Goal: Contribute content

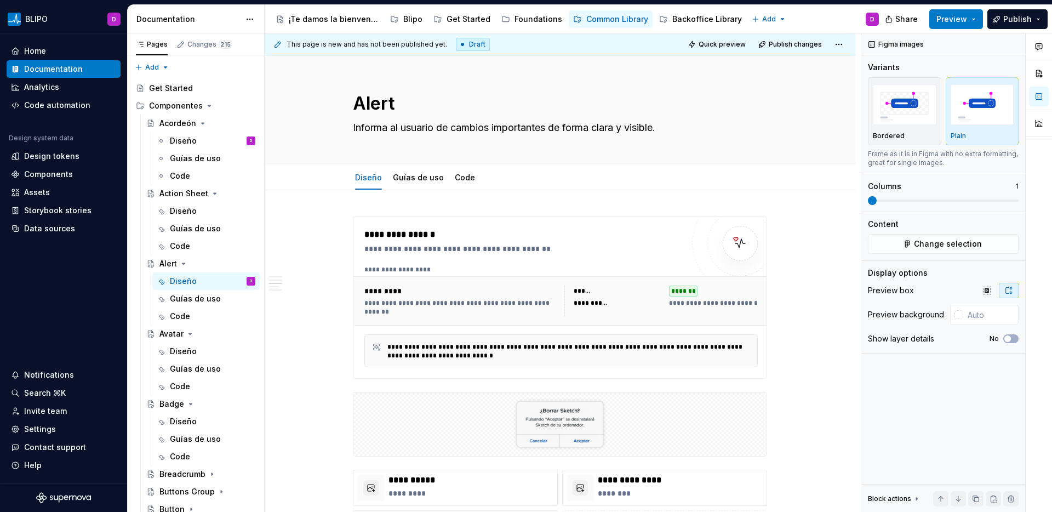
scroll to position [1355, 0]
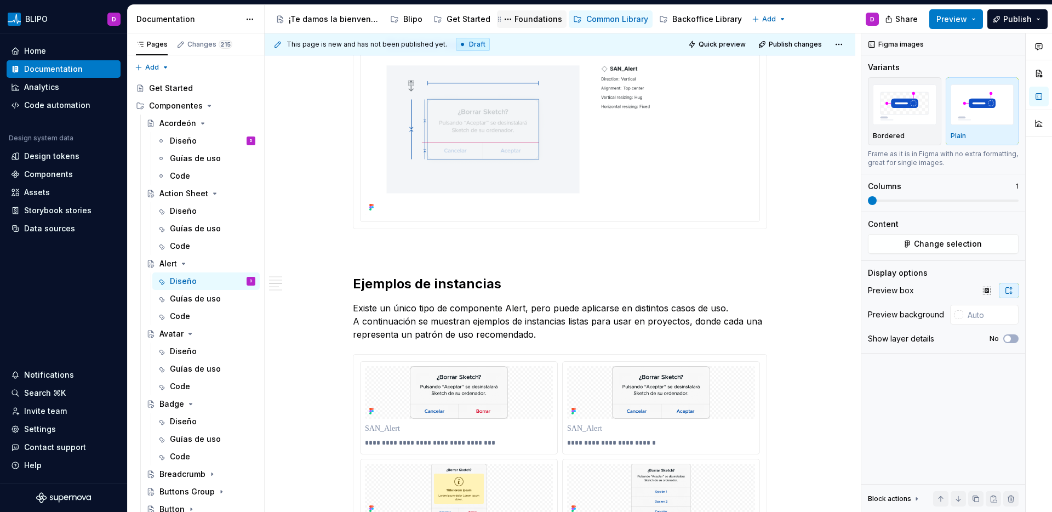
click at [533, 19] on div "Foundations" at bounding box center [538, 19] width 48 height 11
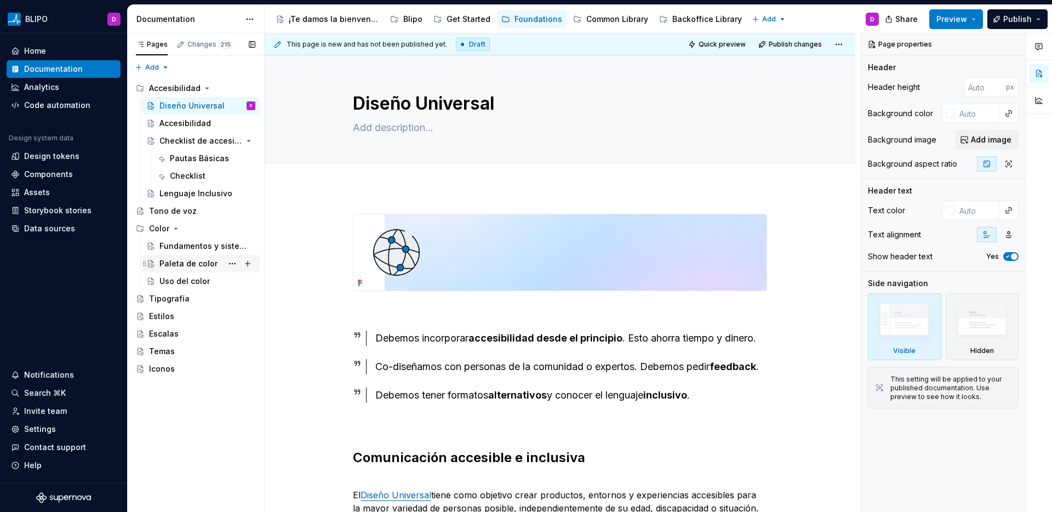
click at [193, 261] on div "Paleta de color" at bounding box center [188, 263] width 58 height 11
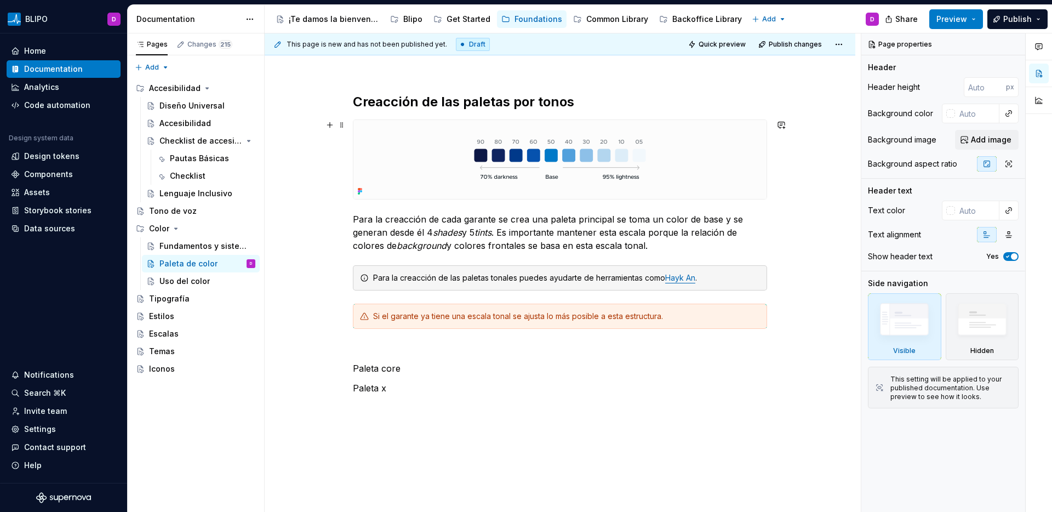
scroll to position [166, 0]
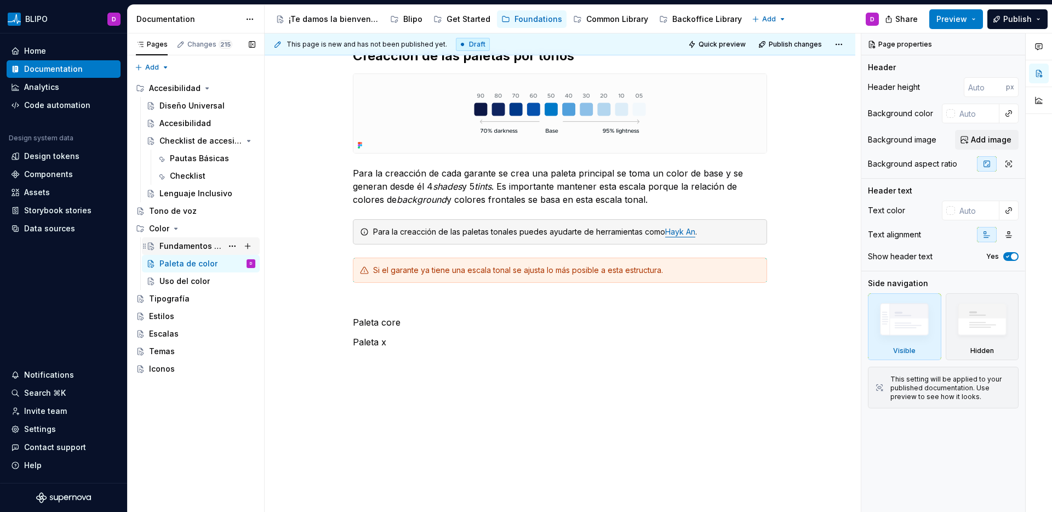
click at [183, 240] on div "Fundamentos y sistema" at bounding box center [190, 245] width 63 height 11
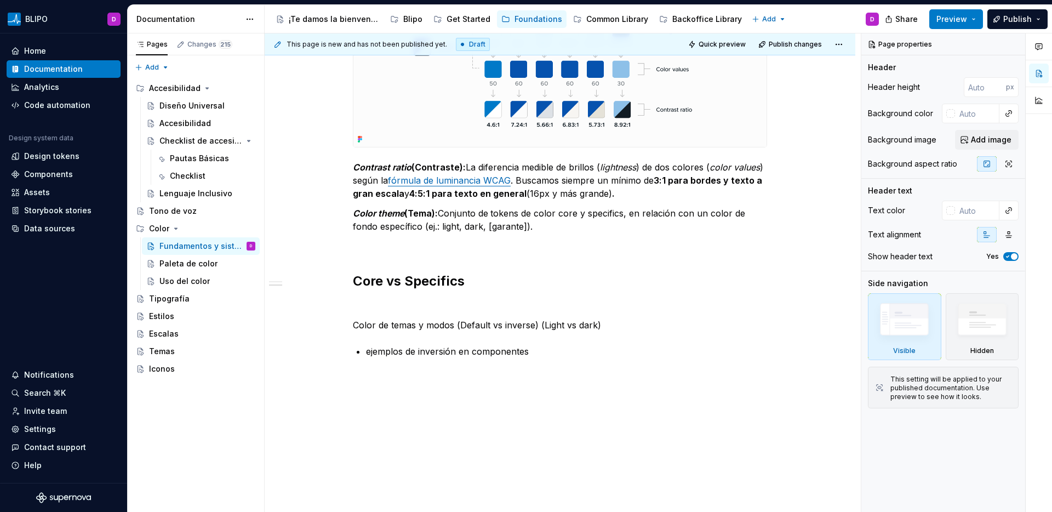
scroll to position [931, 0]
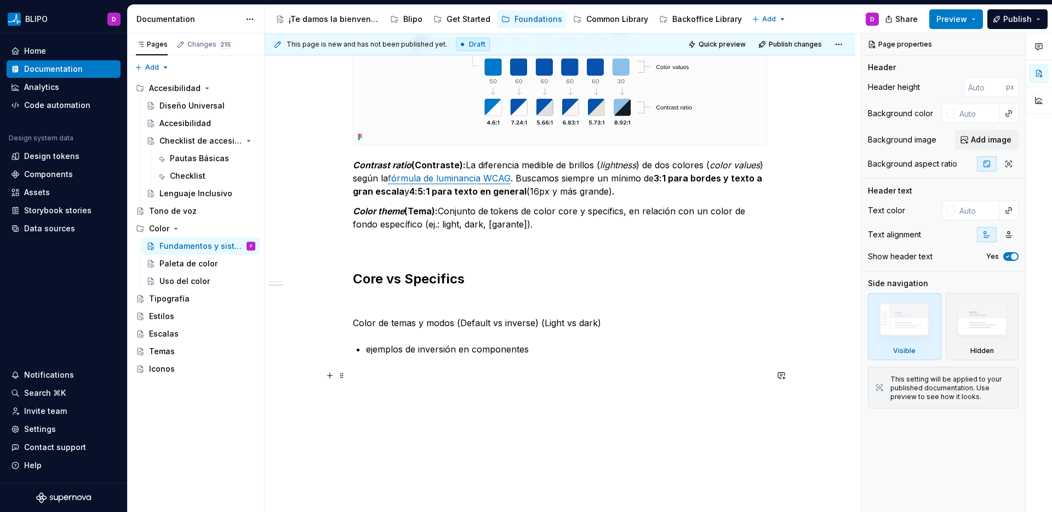
type textarea "*"
click at [409, 376] on p at bounding box center [560, 375] width 414 height 13
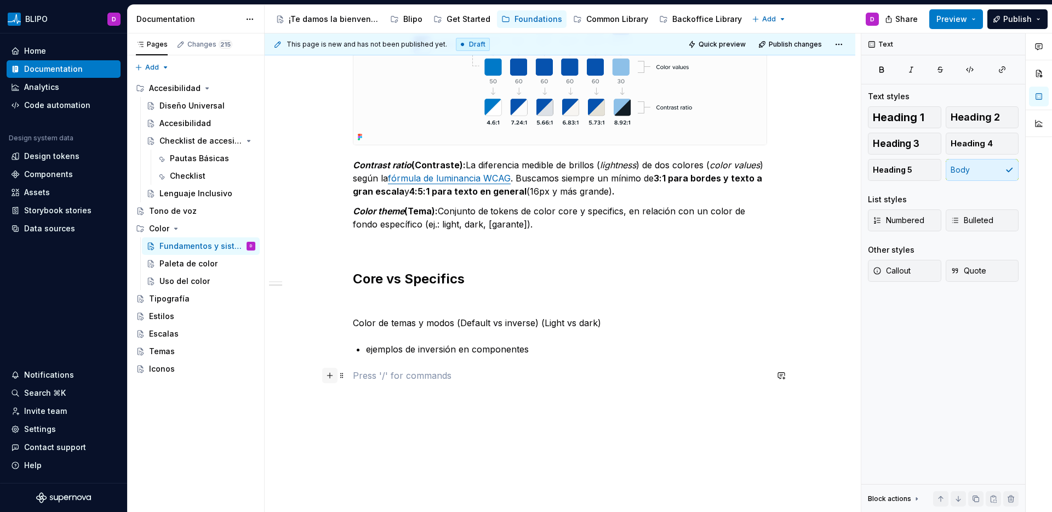
click at [330, 375] on button "button" at bounding box center [329, 374] width 15 height 15
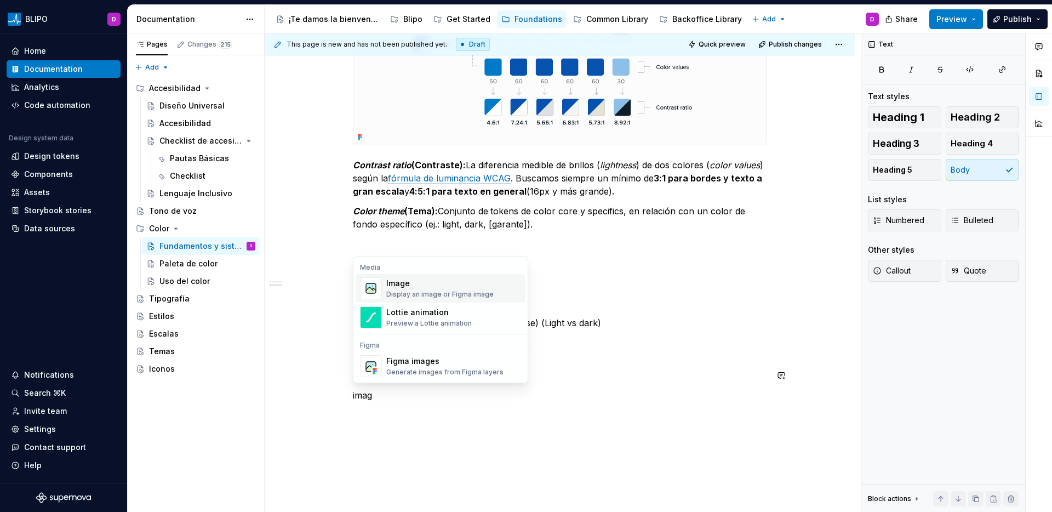
click at [439, 284] on div "Image" at bounding box center [439, 283] width 107 height 11
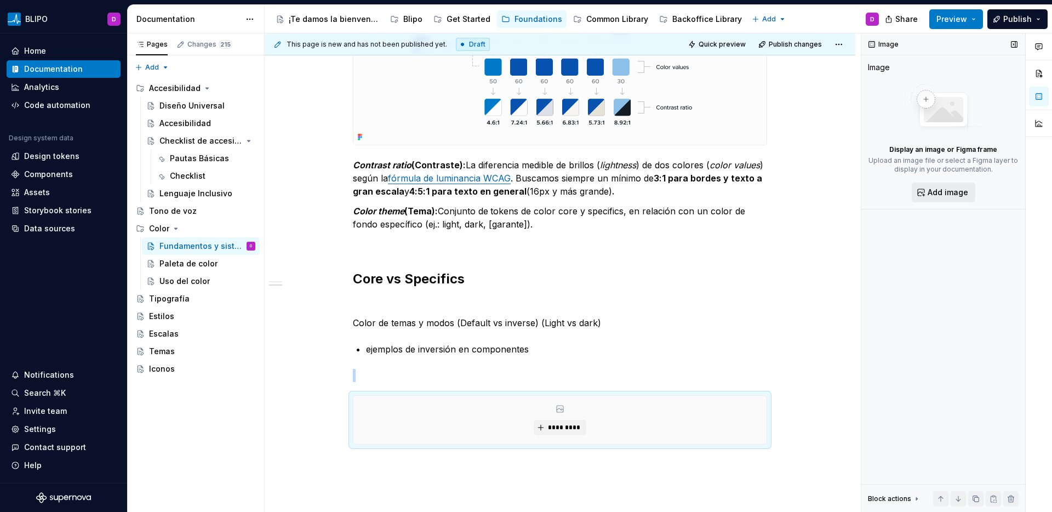
click at [941, 193] on span "Add image" at bounding box center [947, 192] width 41 height 11
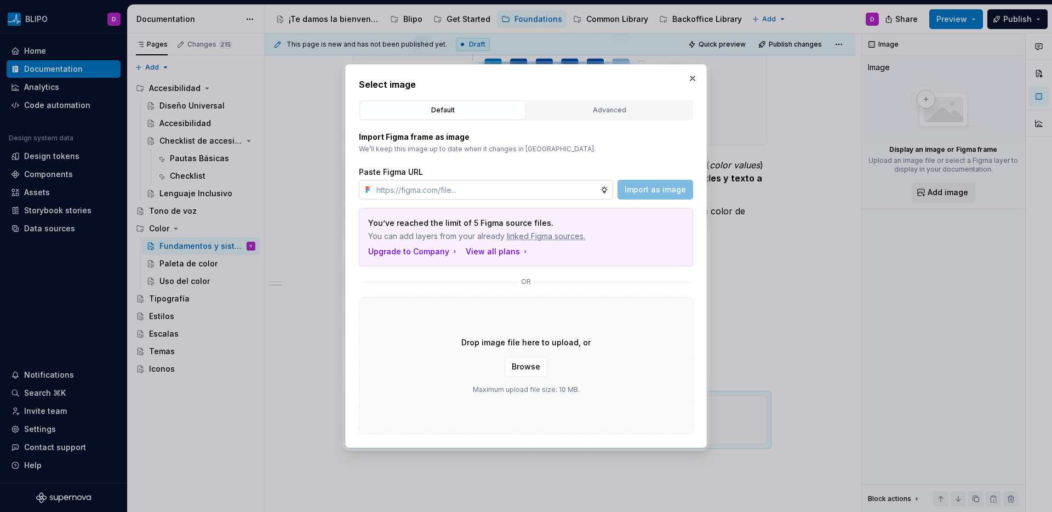
type textarea "*"
type input "[URL][DOMAIN_NAME]"
click at [643, 190] on span "Import as image" at bounding box center [654, 189] width 61 height 11
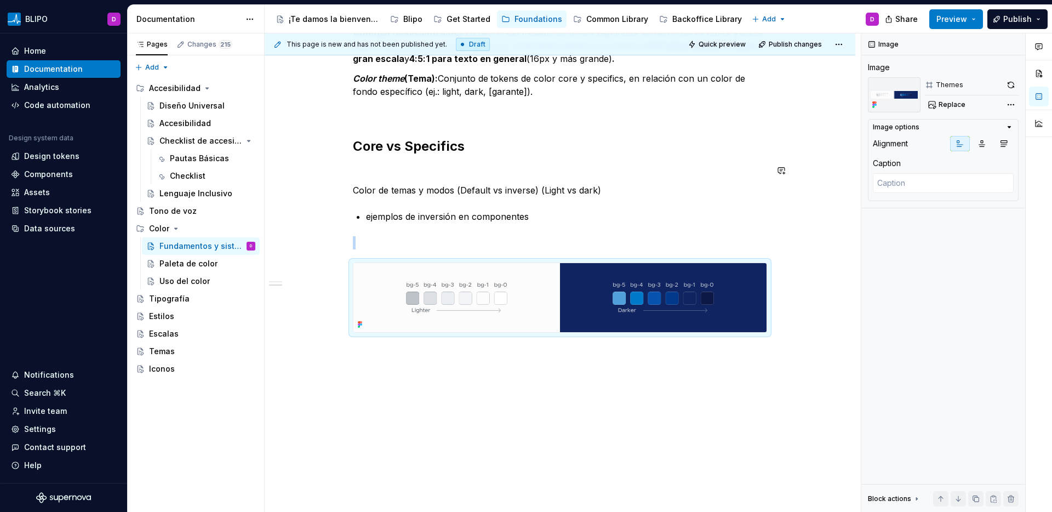
scroll to position [1077, 0]
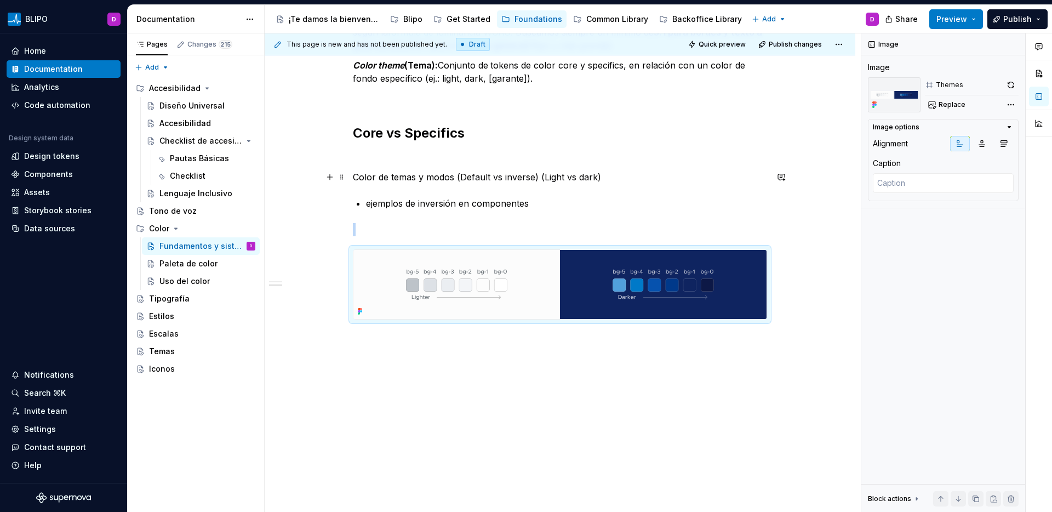
click at [608, 177] on p "Color de temas y modos (Default vs inverse) (Light vs dark)" at bounding box center [560, 176] width 414 height 13
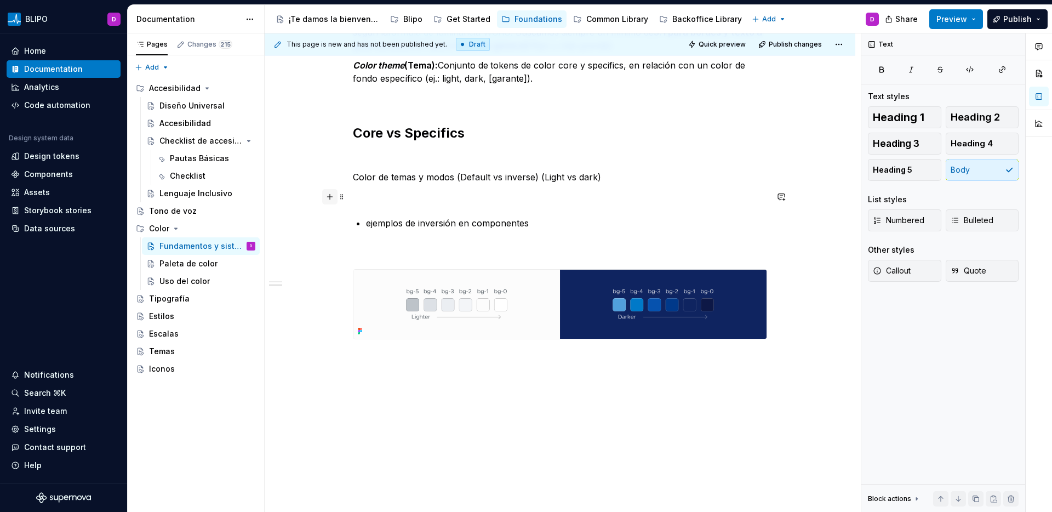
click at [328, 197] on button "button" at bounding box center [329, 196] width 15 height 15
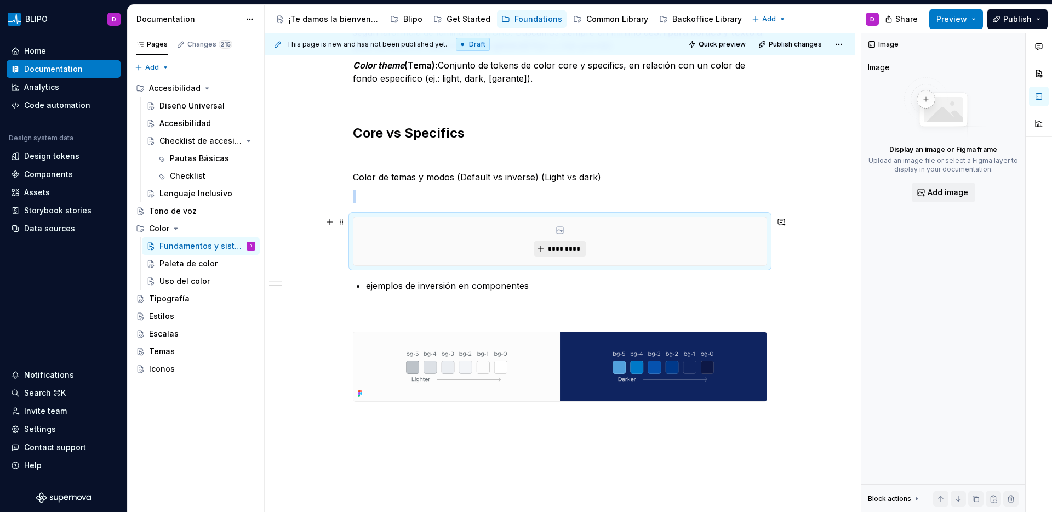
click at [573, 249] on span "*********" at bounding box center [563, 248] width 33 height 9
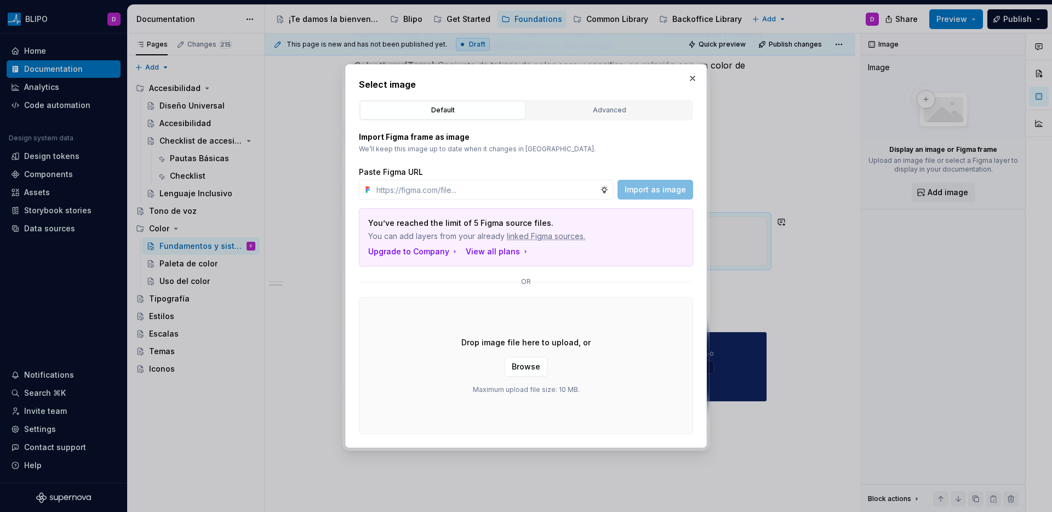
type textarea "*"
type input "[URL][DOMAIN_NAME]"
type textarea "*"
type input "[URL][DOMAIN_NAME]"
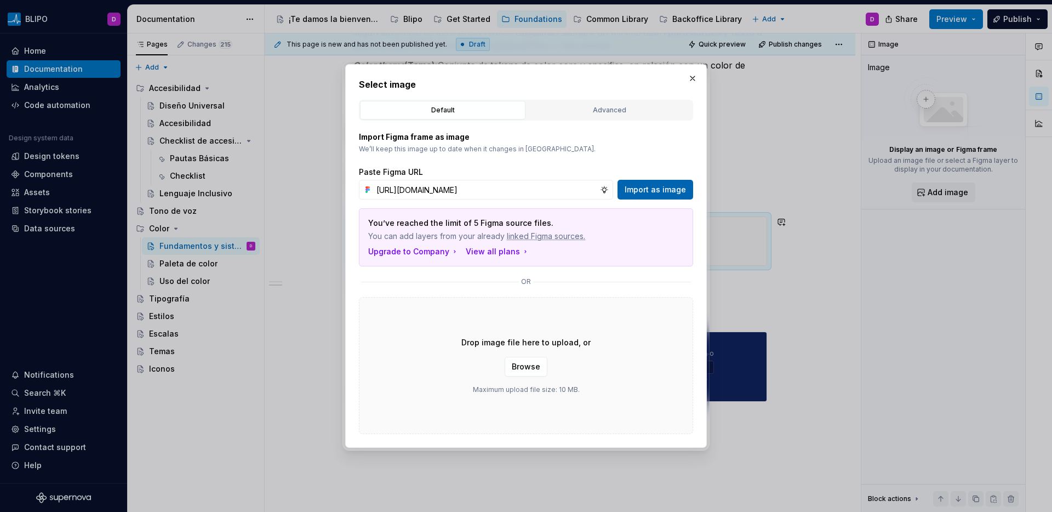
scroll to position [0, 0]
click at [644, 190] on span "Import as image" at bounding box center [654, 189] width 61 height 11
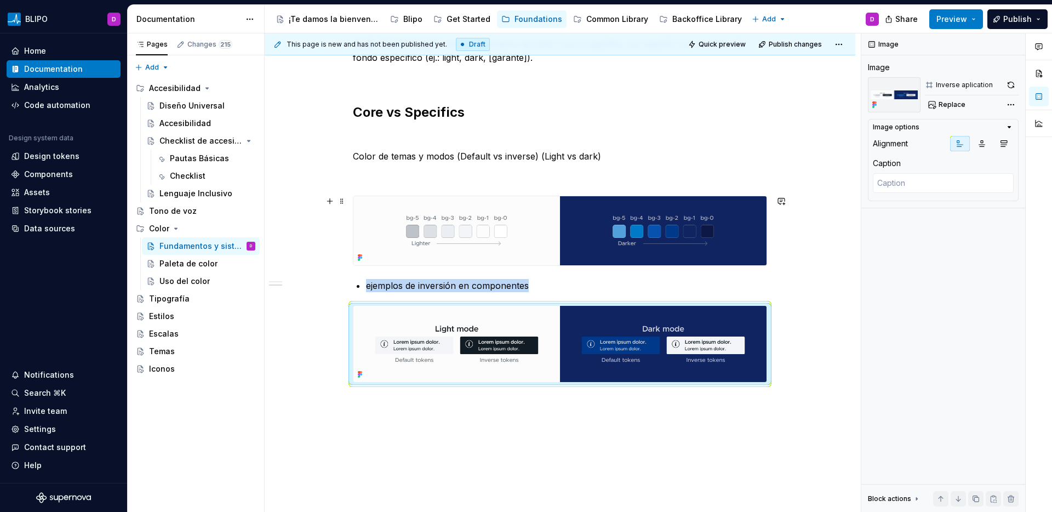
scroll to position [1180, 0]
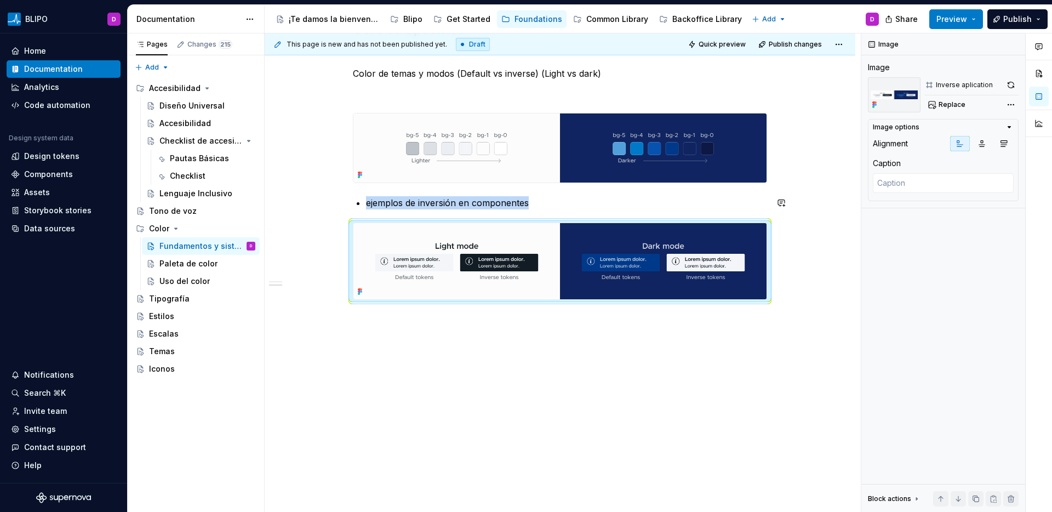
click at [508, 205] on p "ejemplos de inversión en componentes" at bounding box center [566, 202] width 401 height 13
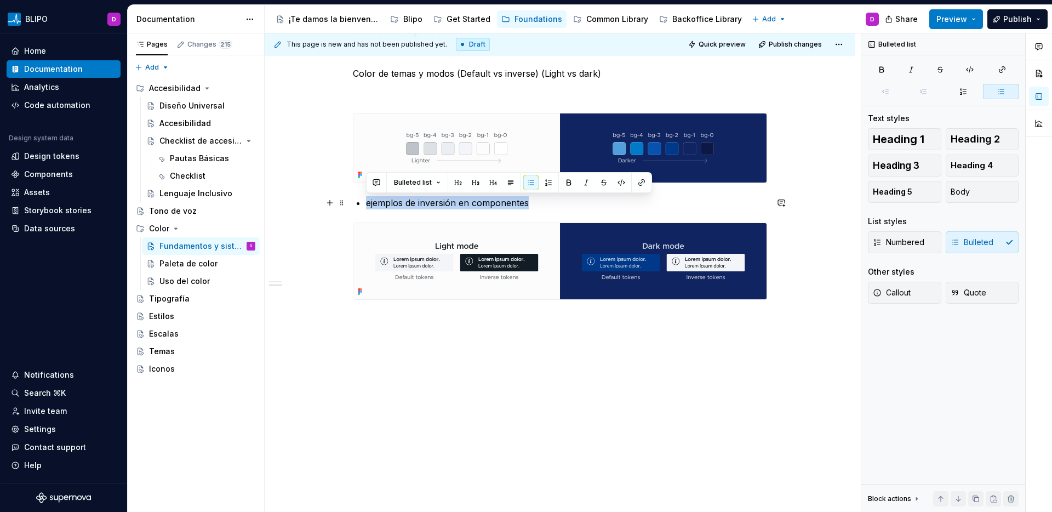
click at [508, 205] on p "ejemplos de inversión en componentes" at bounding box center [566, 202] width 401 height 13
click at [493, 204] on p "ejemplos de inversión en componentes" at bounding box center [566, 202] width 401 height 13
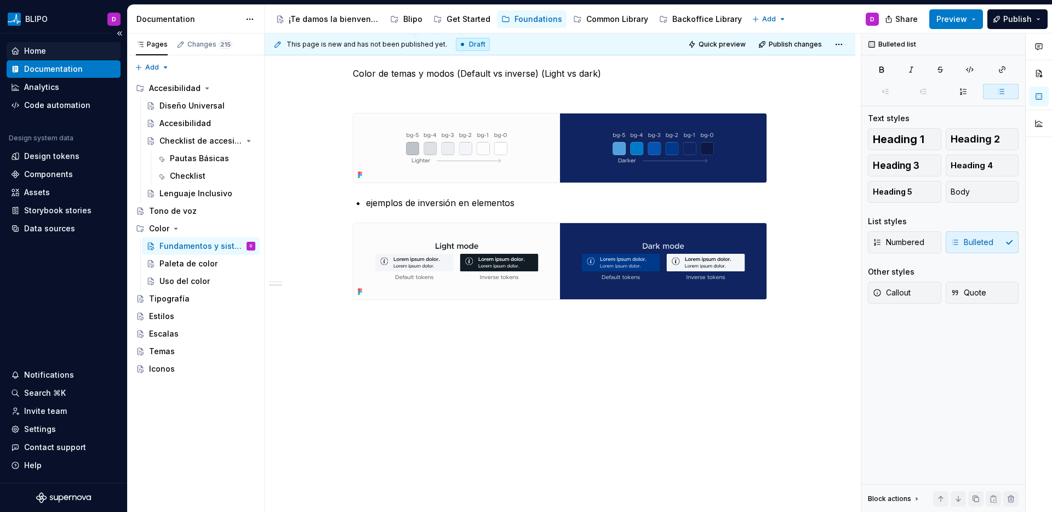
type textarea "*"
